Goal: Task Accomplishment & Management: Complete application form

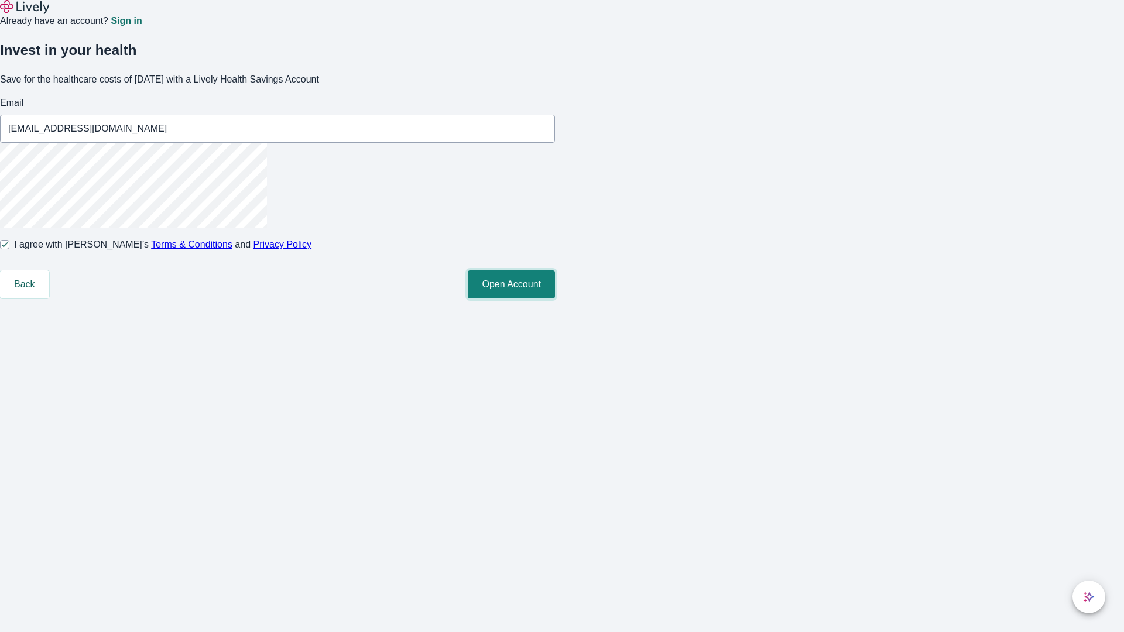
click at [555, 298] on button "Open Account" at bounding box center [511, 284] width 87 height 28
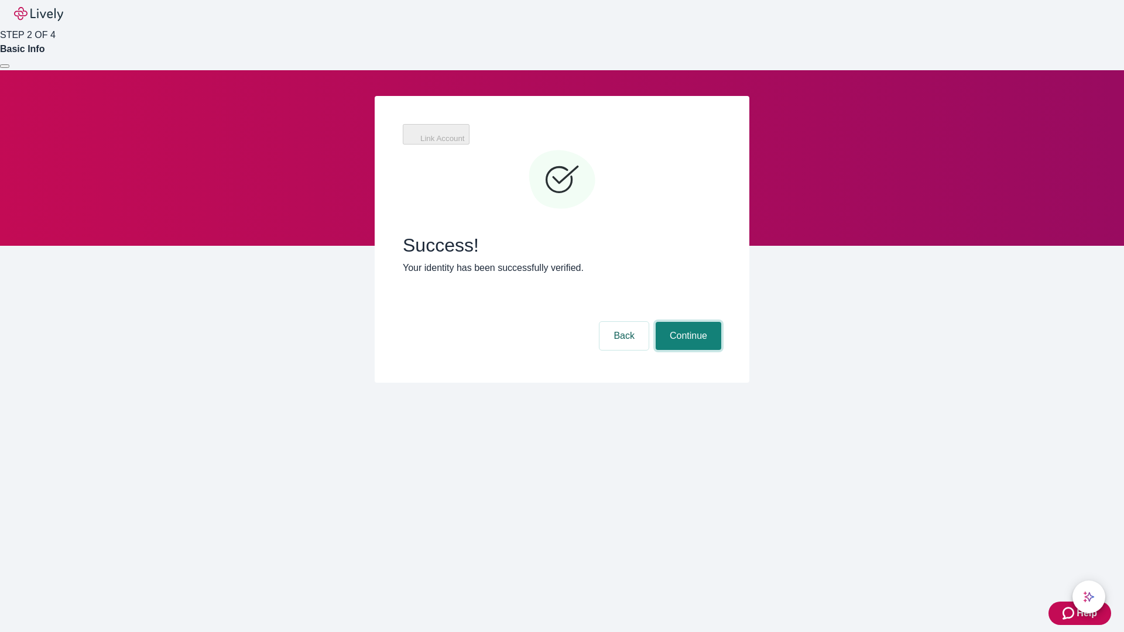
click at [687, 322] on button "Continue" at bounding box center [688, 336] width 66 height 28
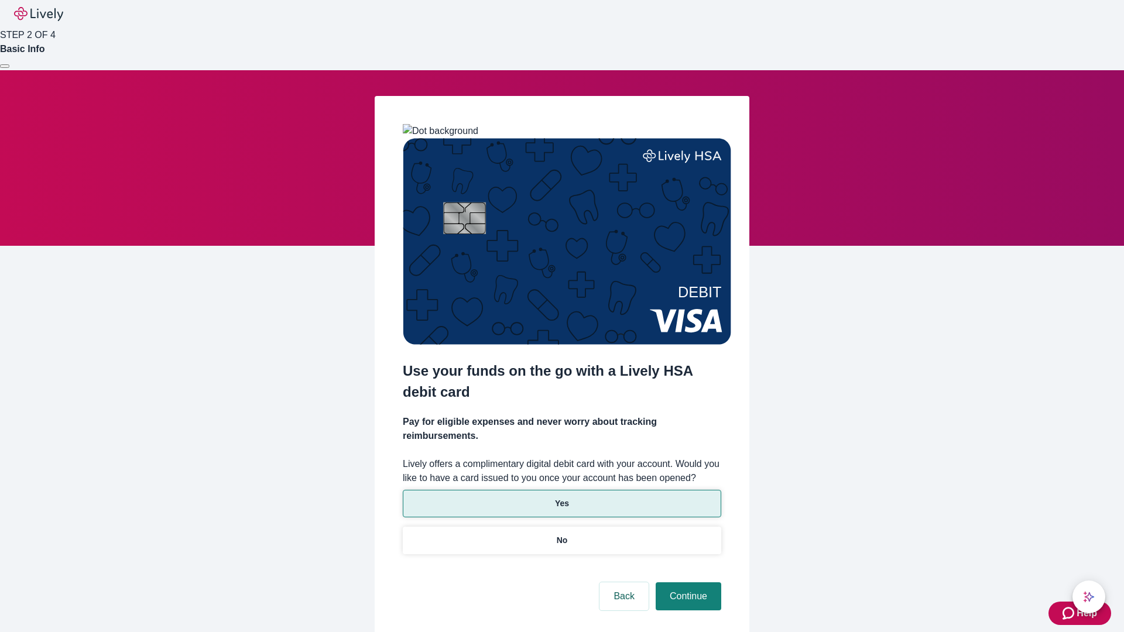
click at [561, 497] on p "Yes" at bounding box center [562, 503] width 14 height 12
click at [687, 582] on button "Continue" at bounding box center [688, 596] width 66 height 28
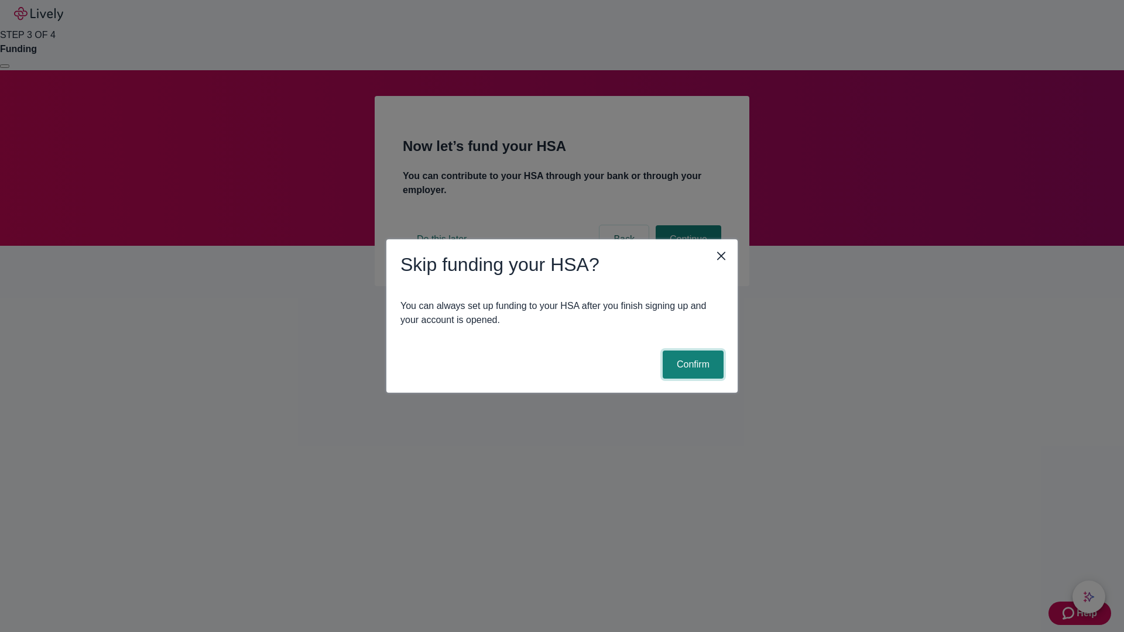
click at [691, 365] on button "Confirm" at bounding box center [693, 365] width 61 height 28
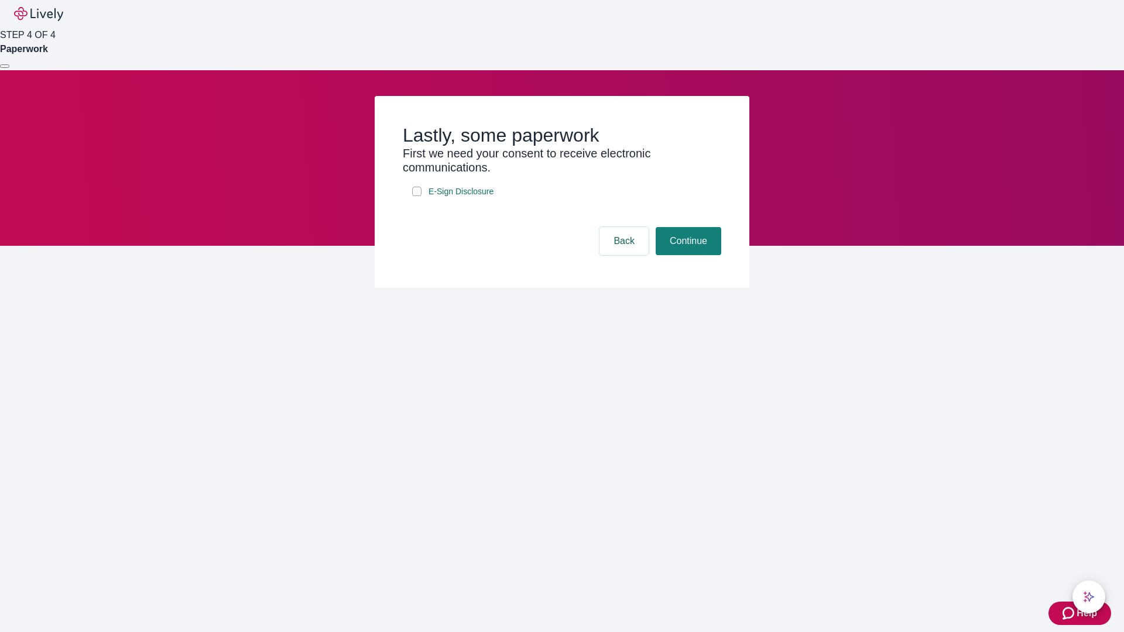
click at [417, 196] on input "E-Sign Disclosure" at bounding box center [416, 191] width 9 height 9
checkbox input "true"
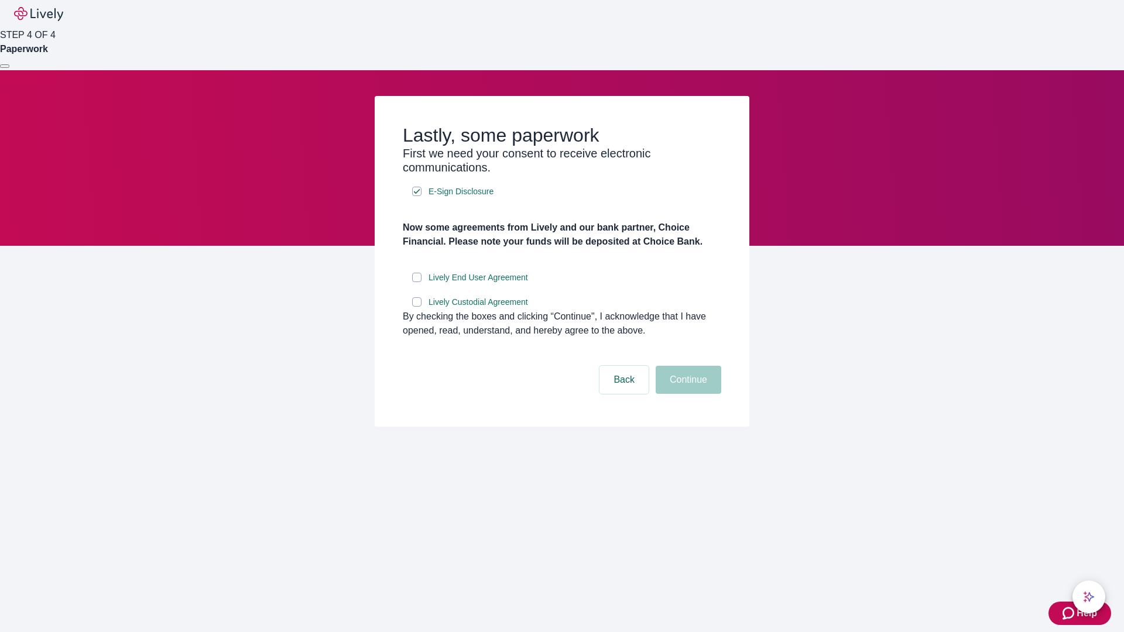
click at [417, 282] on input "Lively End User Agreement" at bounding box center [416, 277] width 9 height 9
checkbox input "true"
click at [417, 307] on input "Lively Custodial Agreement" at bounding box center [416, 301] width 9 height 9
checkbox input "true"
click at [687, 394] on button "Continue" at bounding box center [688, 380] width 66 height 28
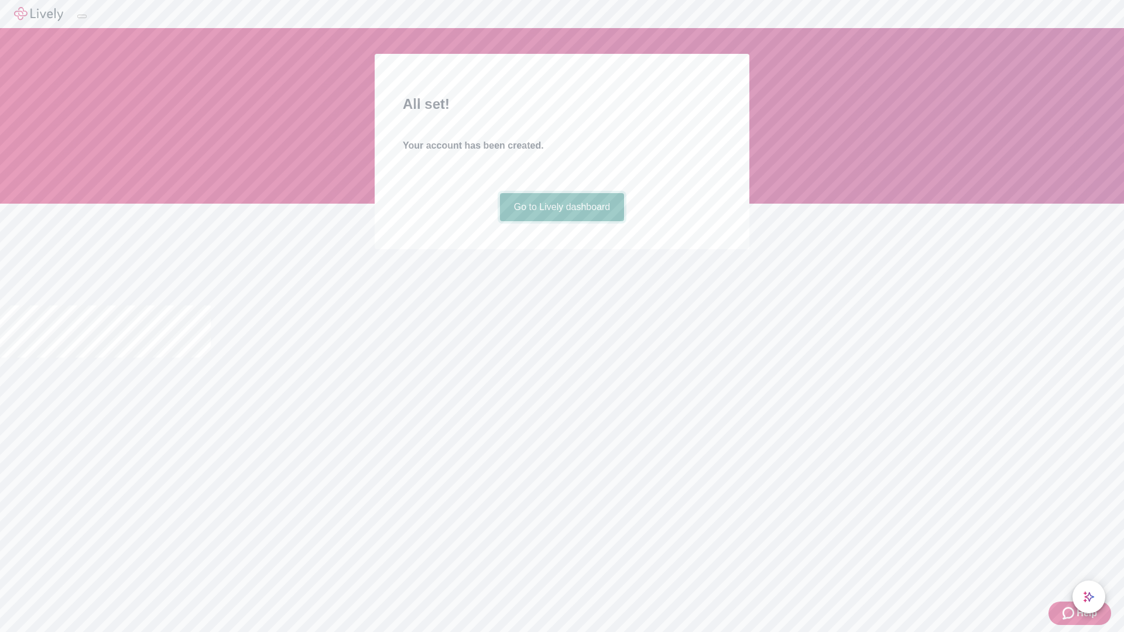
click at [561, 221] on link "Go to Lively dashboard" at bounding box center [562, 207] width 125 height 28
